Goal: Obtain resource: Download file/media

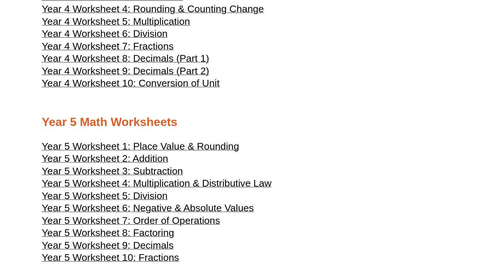
scroll to position [907, 0]
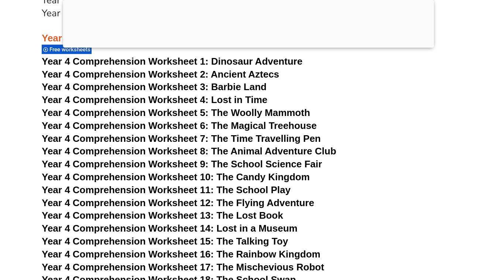
scroll to position [2901, 0]
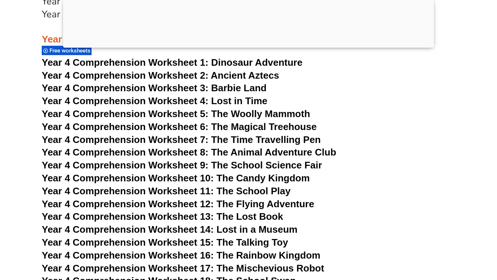
click at [264, 165] on span "Year 4 Comprehension Worksheet 9: The School Science Fair" at bounding box center [182, 164] width 280 height 11
